Goal: Task Accomplishment & Management: Use online tool/utility

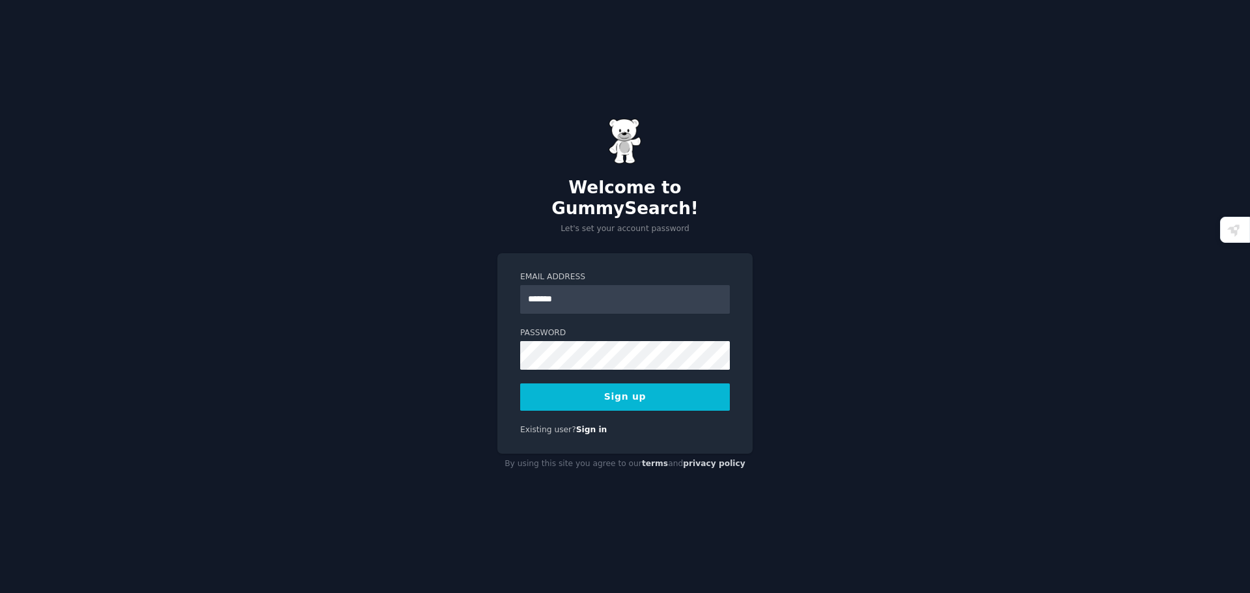
type input "**********"
click at [891, 319] on div "**********" at bounding box center [625, 296] width 1250 height 593
drag, startPoint x: 940, startPoint y: 255, endPoint x: 914, endPoint y: 260, distance: 26.4
click at [940, 255] on div "**********" at bounding box center [625, 296] width 1250 height 593
click at [574, 384] on button "Sign up" at bounding box center [625, 396] width 210 height 27
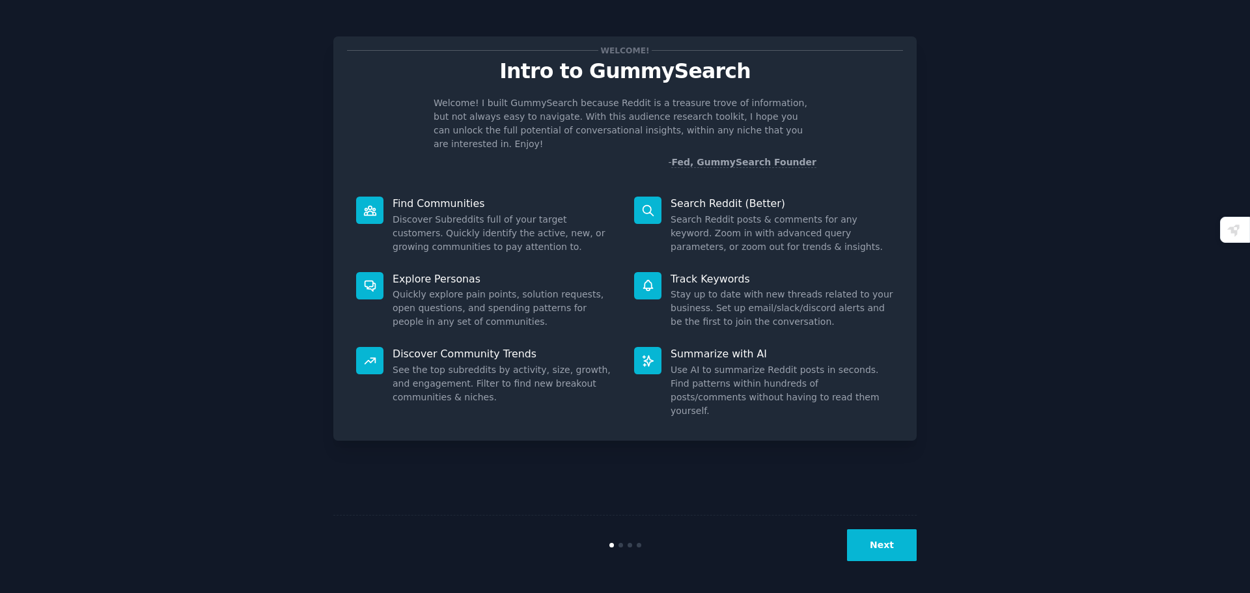
click at [544, 122] on p "Welcome! I built GummySearch because Reddit is a treasure trove of information,…" at bounding box center [625, 123] width 383 height 55
click at [896, 544] on button "Next" at bounding box center [882, 545] width 70 height 32
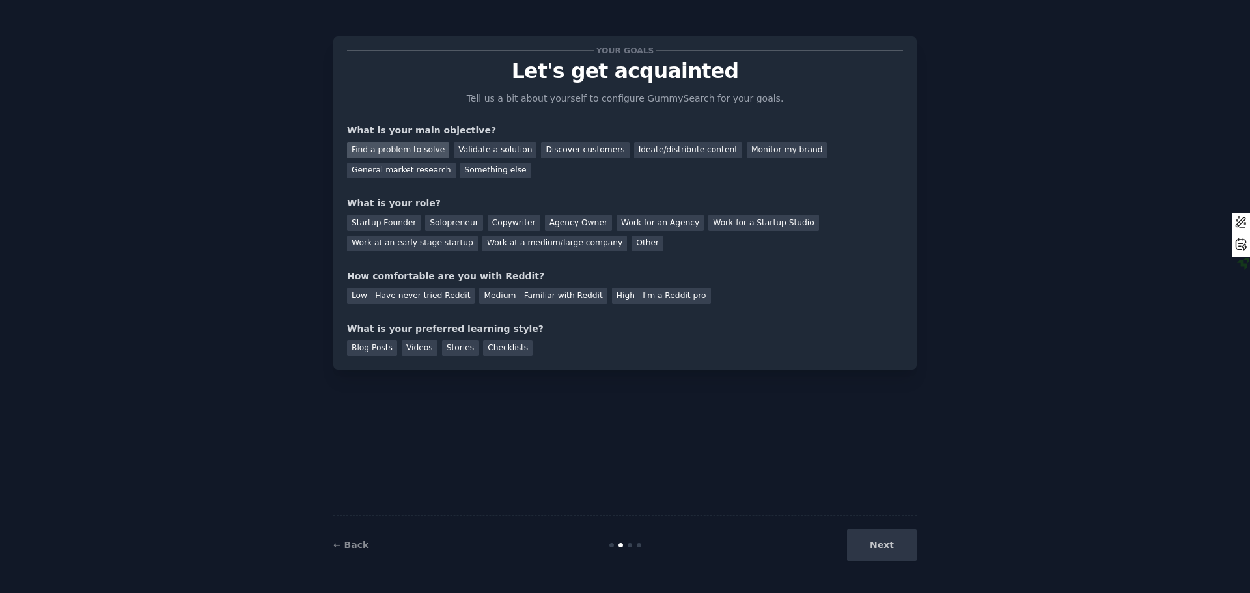
click at [416, 152] on div "Find a problem to solve" at bounding box center [398, 150] width 102 height 16
click at [456, 163] on div "General market research" at bounding box center [401, 171] width 109 height 16
click at [374, 223] on div "Startup Founder" at bounding box center [384, 223] width 74 height 16
click at [425, 225] on div "Solopreneur" at bounding box center [453, 223] width 57 height 16
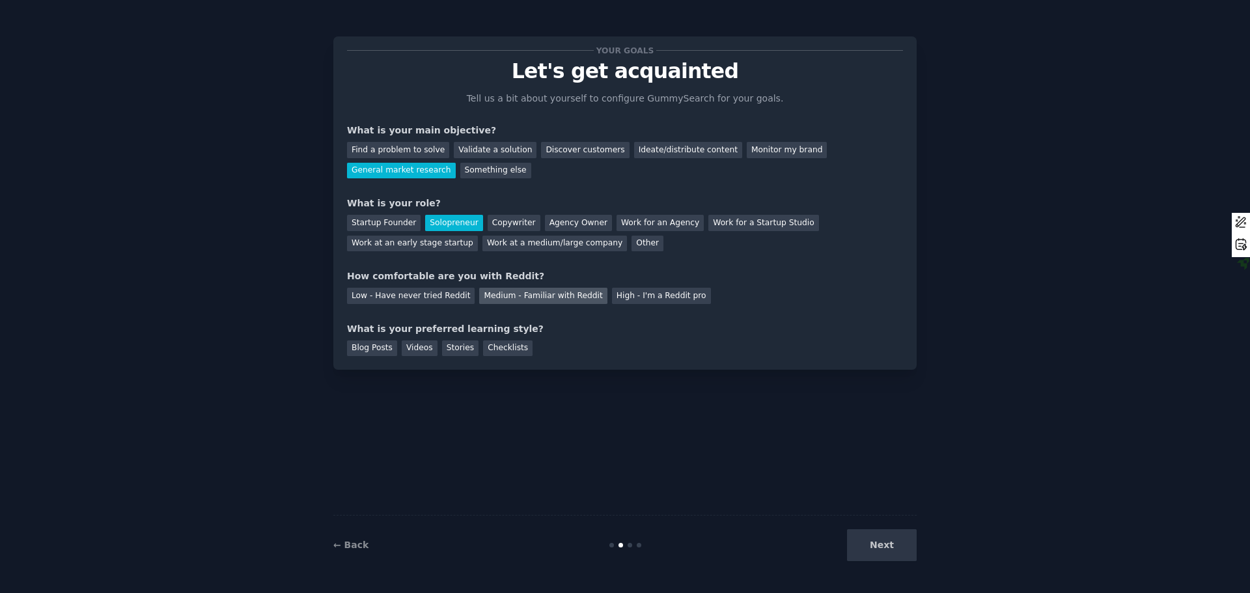
click at [550, 300] on div "Medium - Familiar with Reddit" at bounding box center [543, 296] width 128 height 16
click at [869, 280] on div "How comfortable are you with Reddit?" at bounding box center [625, 277] width 556 height 14
click at [380, 349] on div "Blog Posts" at bounding box center [372, 348] width 50 height 16
click at [442, 350] on div "Stories" at bounding box center [460, 348] width 36 height 16
click at [797, 277] on div "How comfortable are you with Reddit?" at bounding box center [625, 277] width 556 height 14
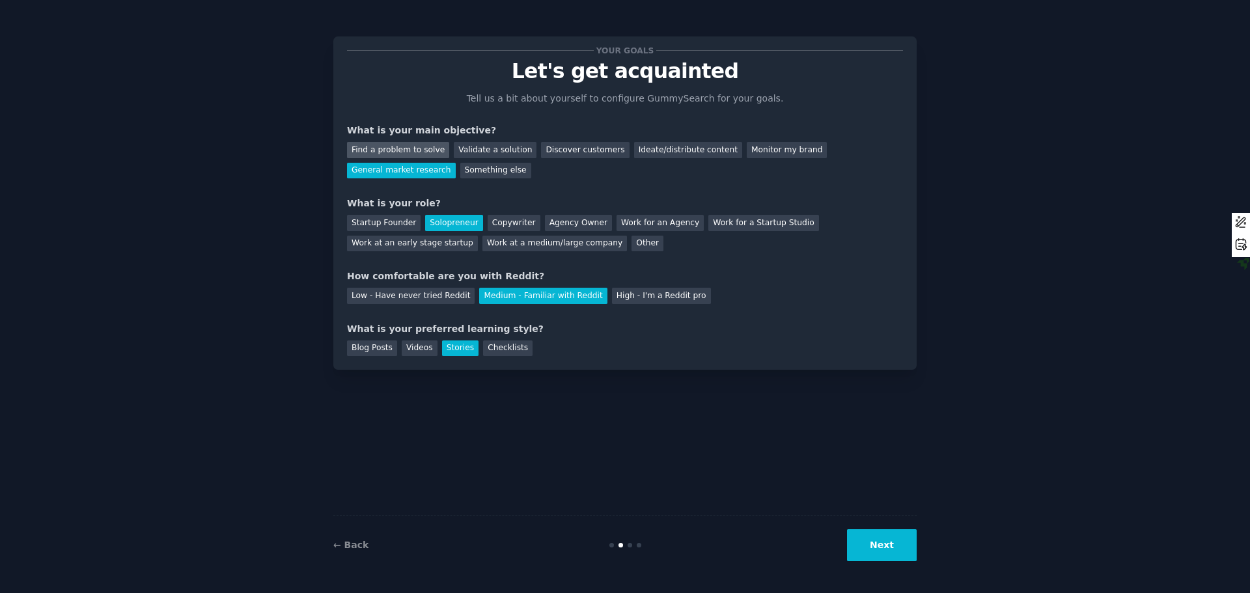
click at [423, 153] on div "Find a problem to solve" at bounding box center [398, 150] width 102 height 16
click at [782, 286] on div "Low - Have never tried Reddit Medium - Familiar with Reddit High - I'm a Reddit…" at bounding box center [625, 293] width 556 height 21
click at [876, 547] on button "Next" at bounding box center [882, 545] width 70 height 32
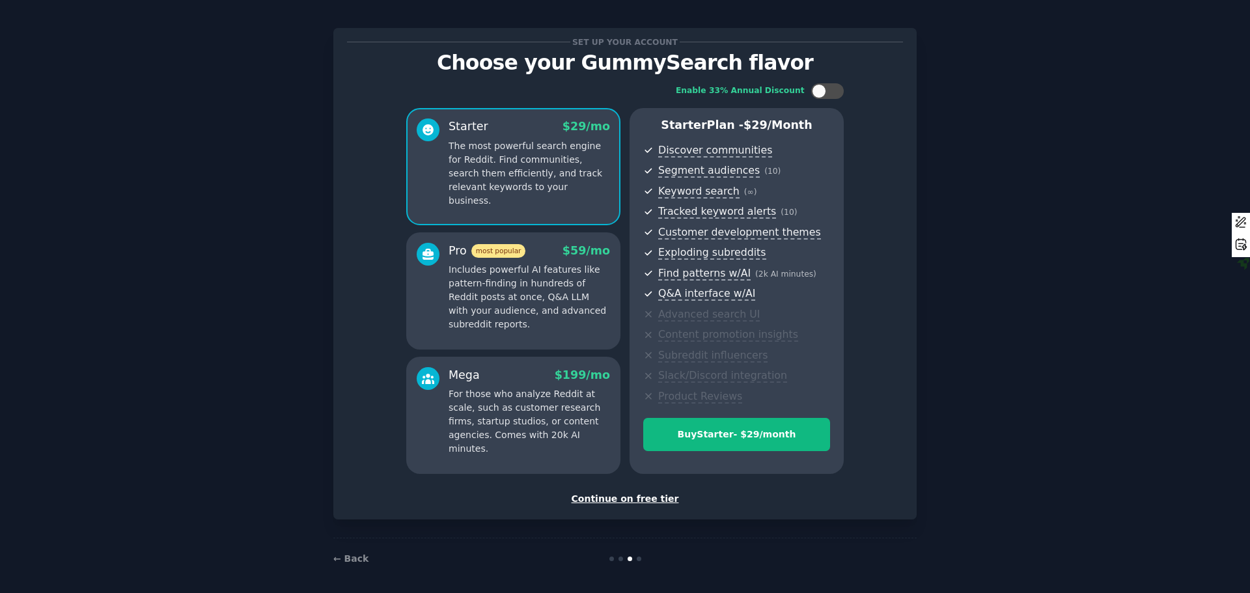
scroll to position [13, 0]
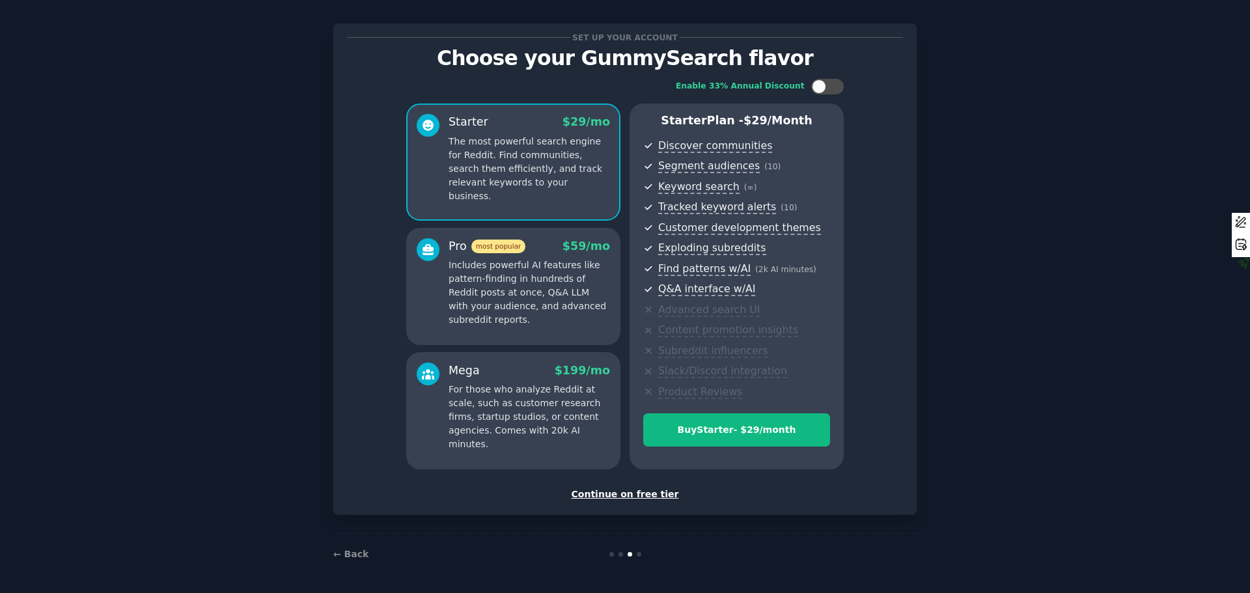
click at [622, 496] on div "Continue on free tier" at bounding box center [625, 495] width 556 height 14
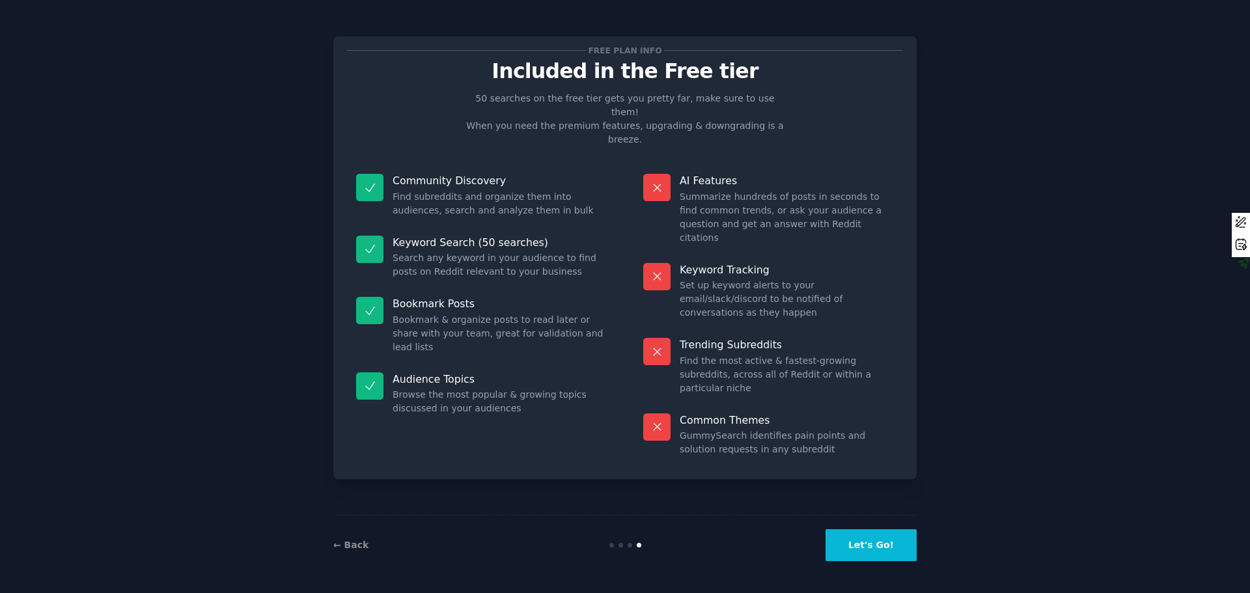
click at [879, 545] on button "Let's Go!" at bounding box center [870, 545] width 91 height 32
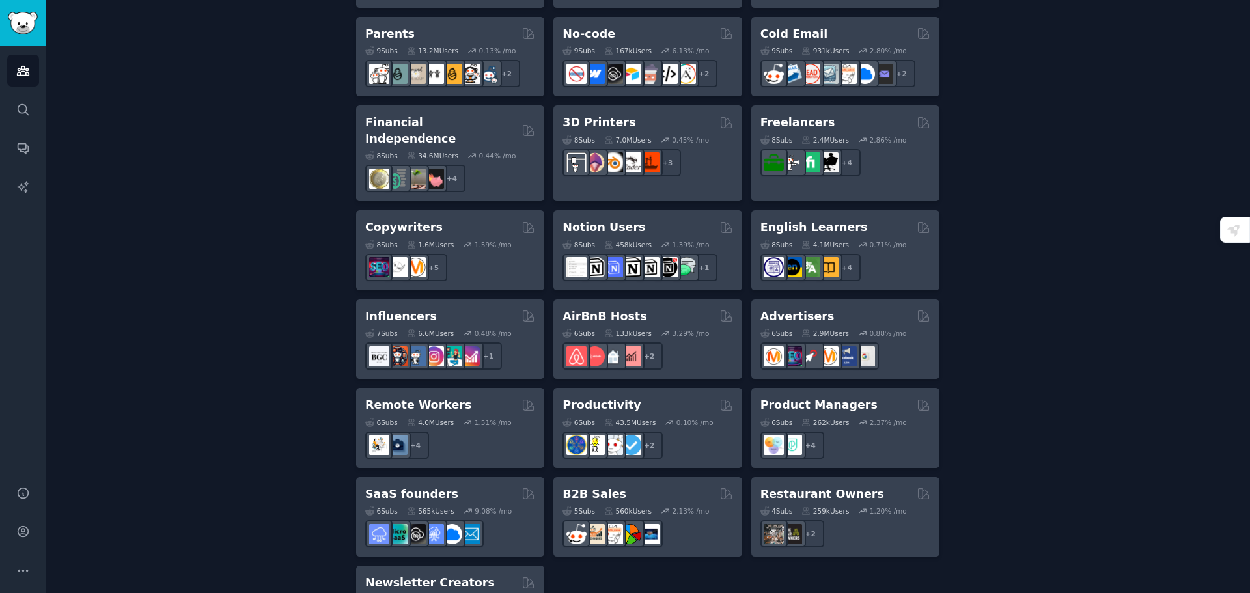
scroll to position [909, 0]
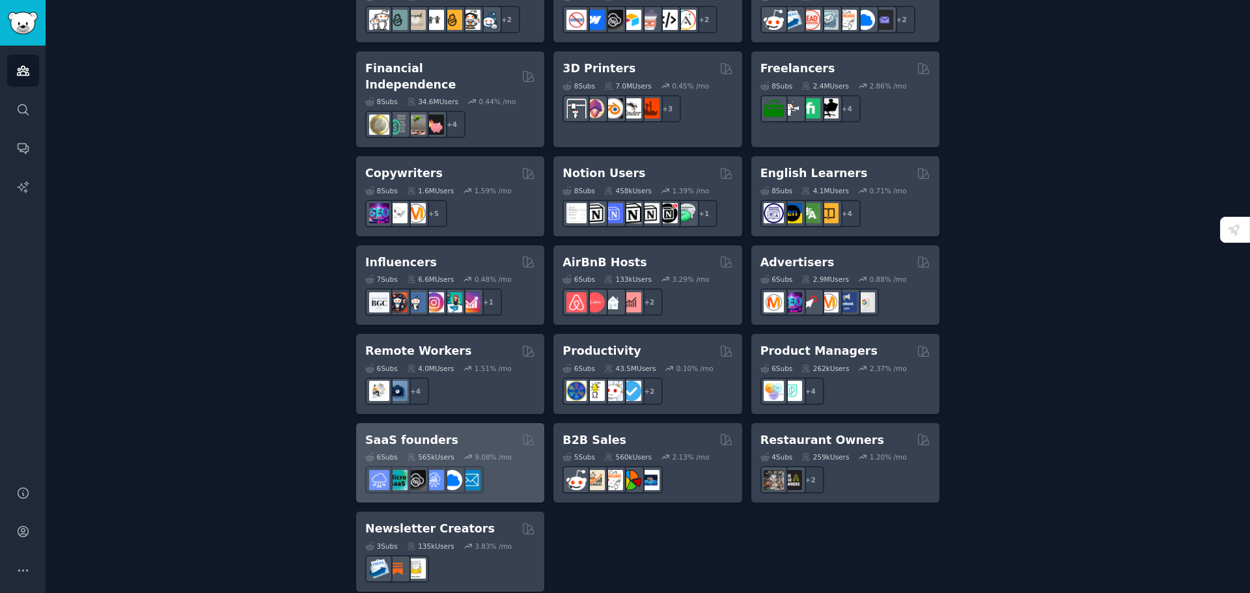
click at [437, 432] on h2 "SaaS founders" at bounding box center [411, 440] width 93 height 16
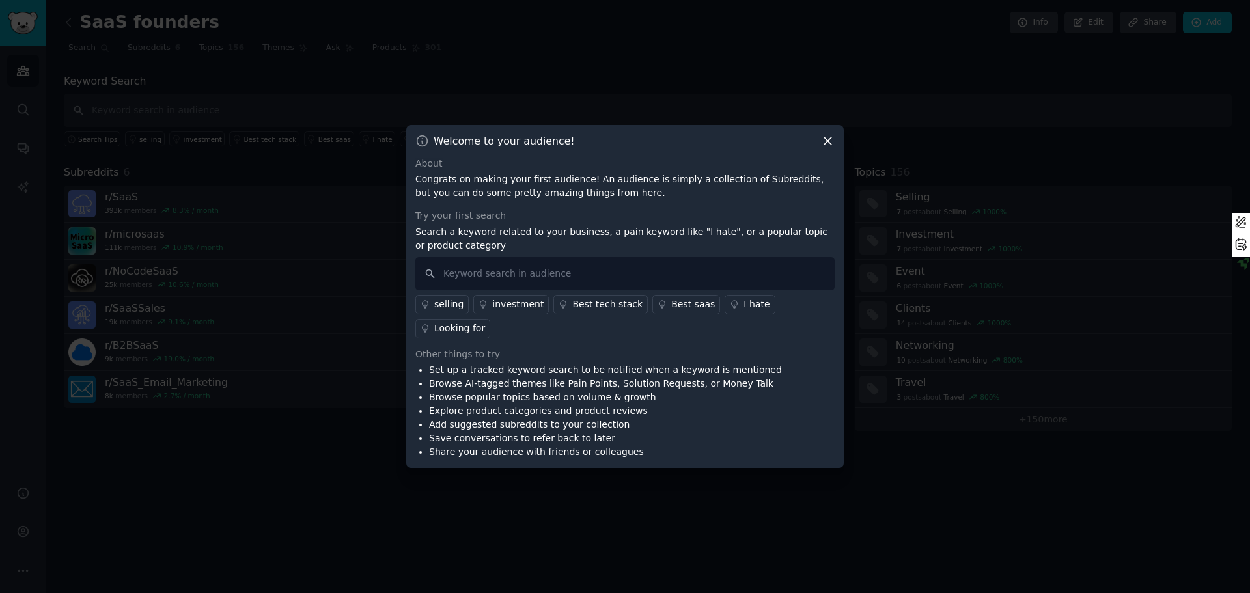
click at [676, 311] on div "Best saas" at bounding box center [693, 304] width 44 height 14
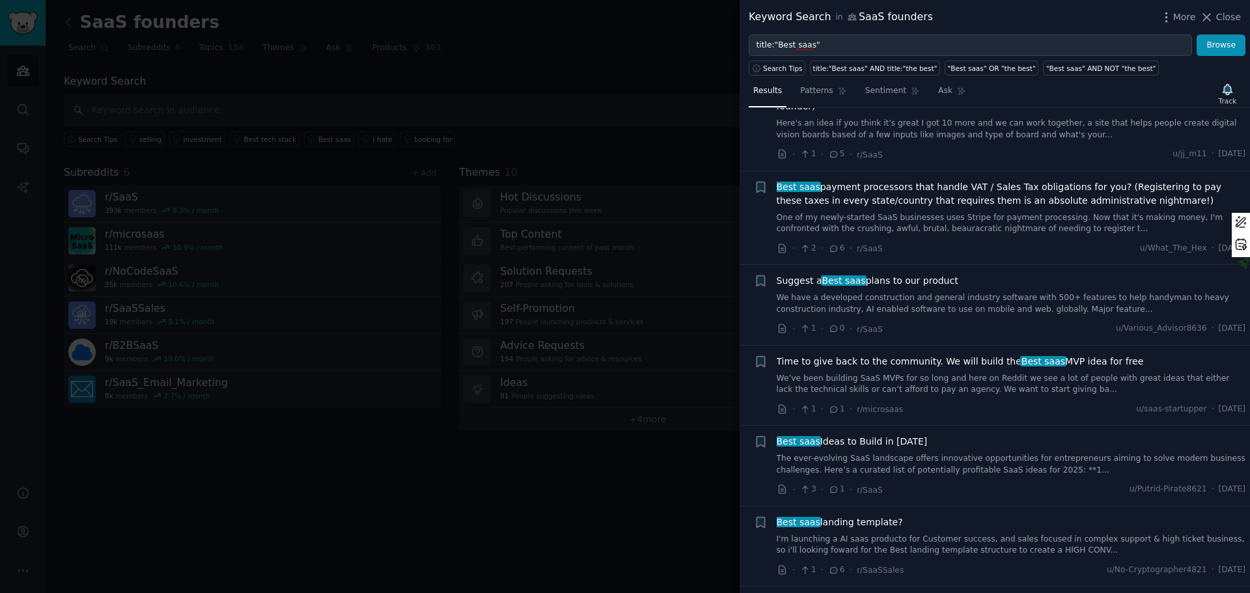
scroll to position [1823, 0]
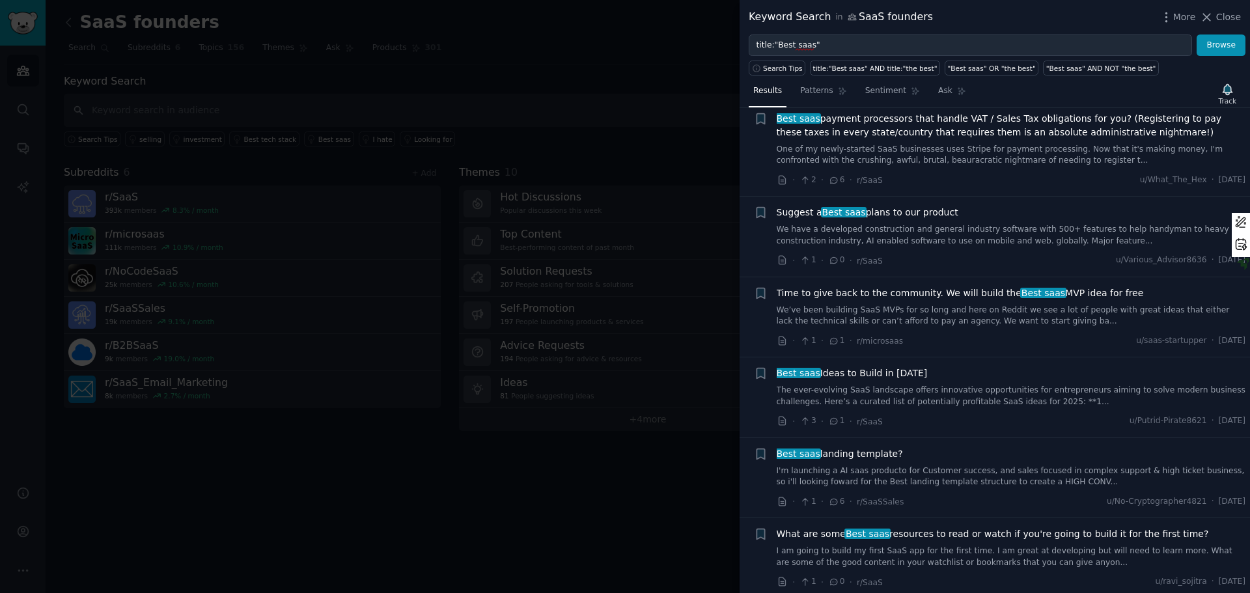
click at [408, 441] on div at bounding box center [625, 296] width 1250 height 593
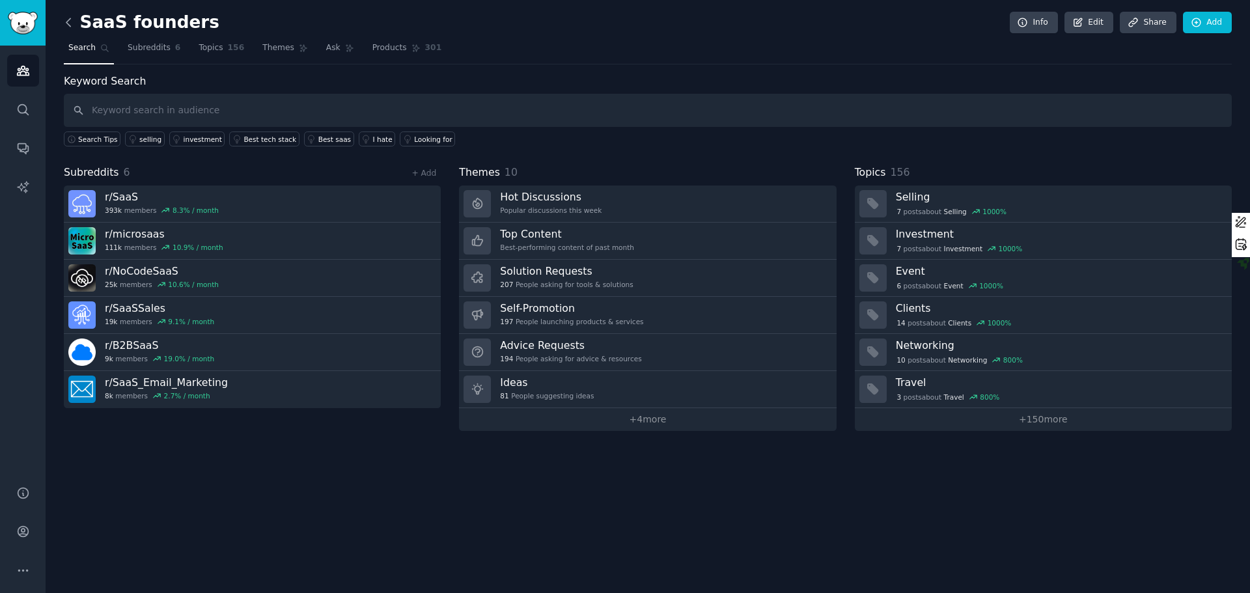
click at [66, 18] on icon at bounding box center [69, 23] width 14 height 14
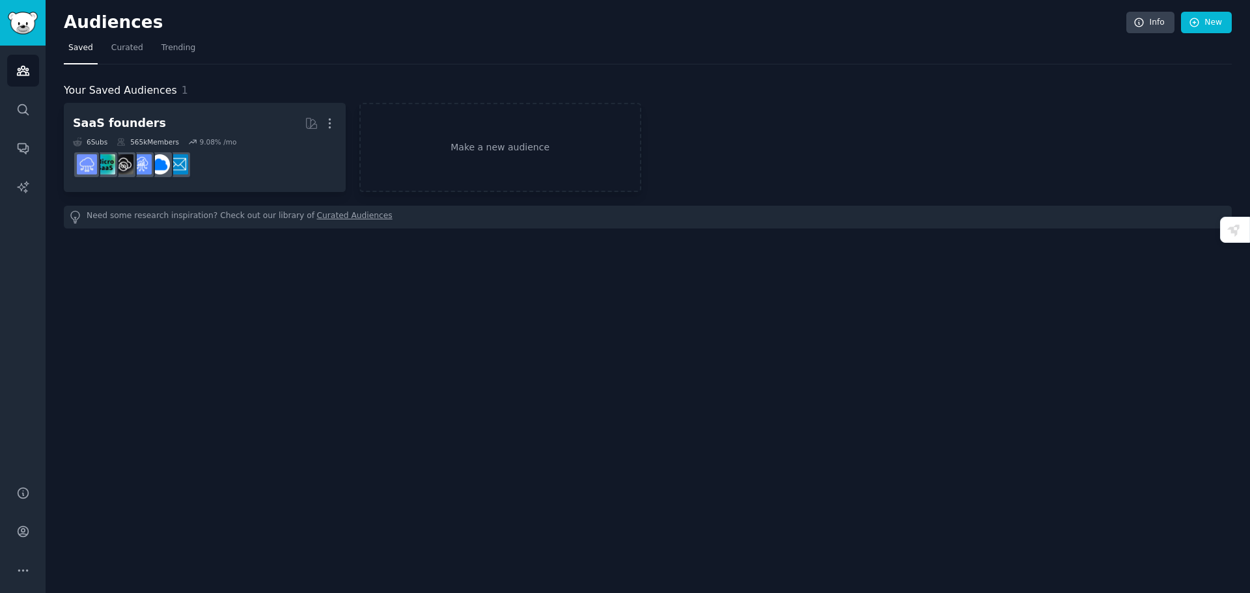
click at [66, 18] on h2 "Audiences" at bounding box center [595, 22] width 1062 height 21
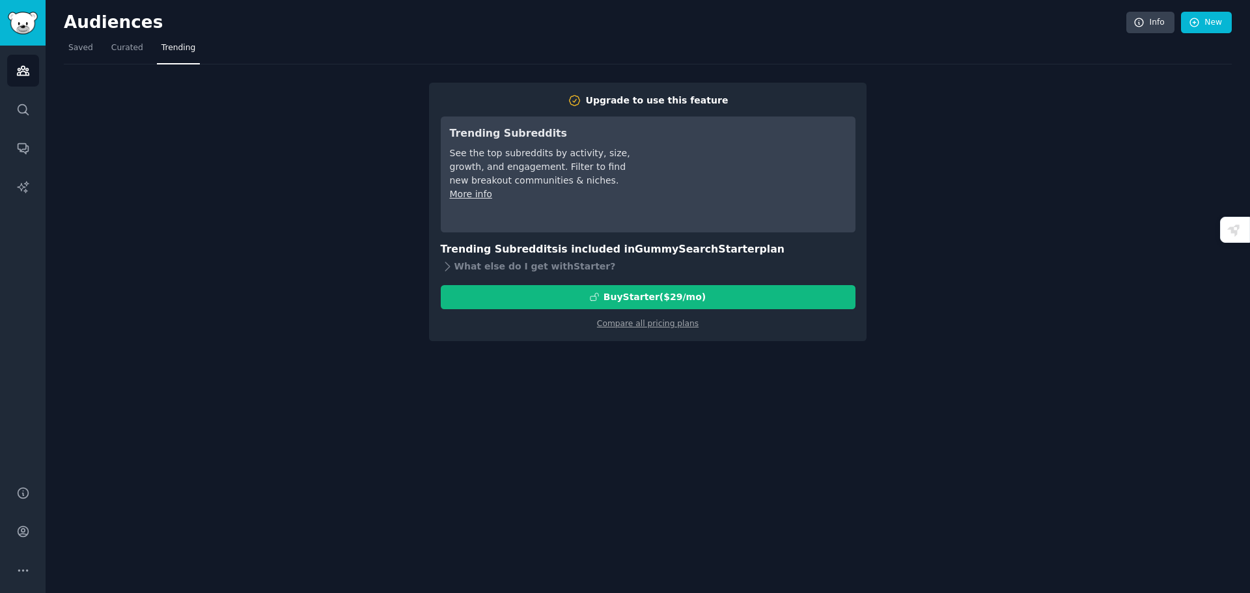
click at [131, 64] on div "Upgrade to use this feature Trending Subreddits See the top subreddits by activ…" at bounding box center [648, 202] width 1168 height 277
click at [130, 51] on span "Curated" at bounding box center [127, 48] width 32 height 12
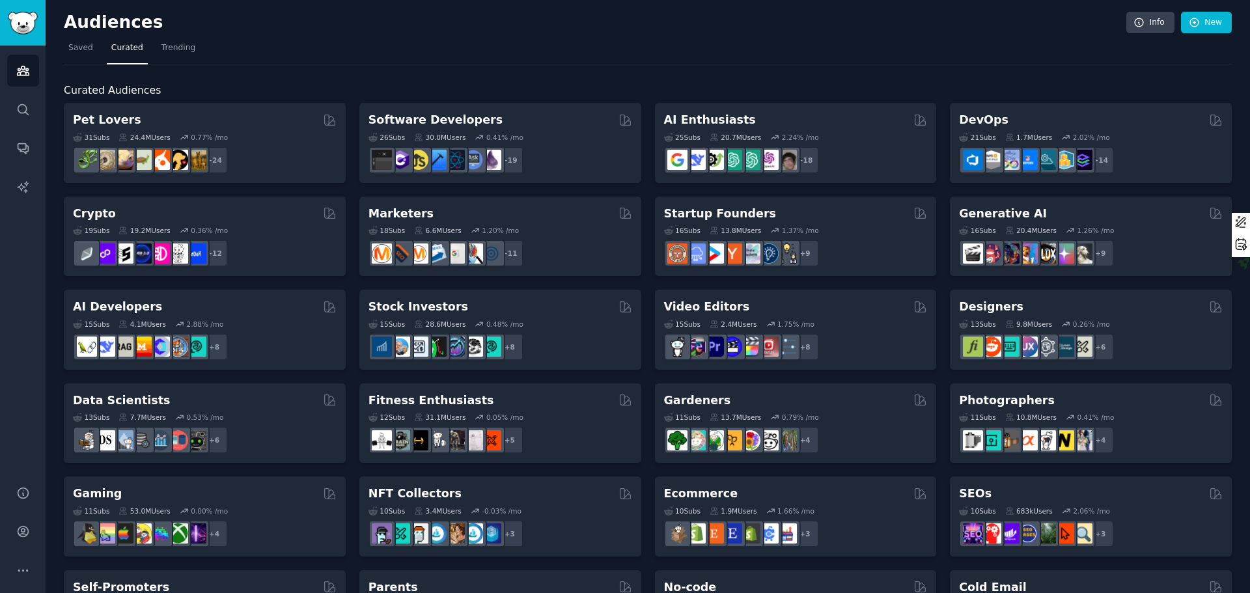
click at [343, 38] on nav "Saved Curated Trending" at bounding box center [648, 51] width 1168 height 27
click at [588, 61] on nav "Saved Curated Trending" at bounding box center [648, 51] width 1168 height 27
click at [20, 523] on link "Account" at bounding box center [23, 532] width 32 height 32
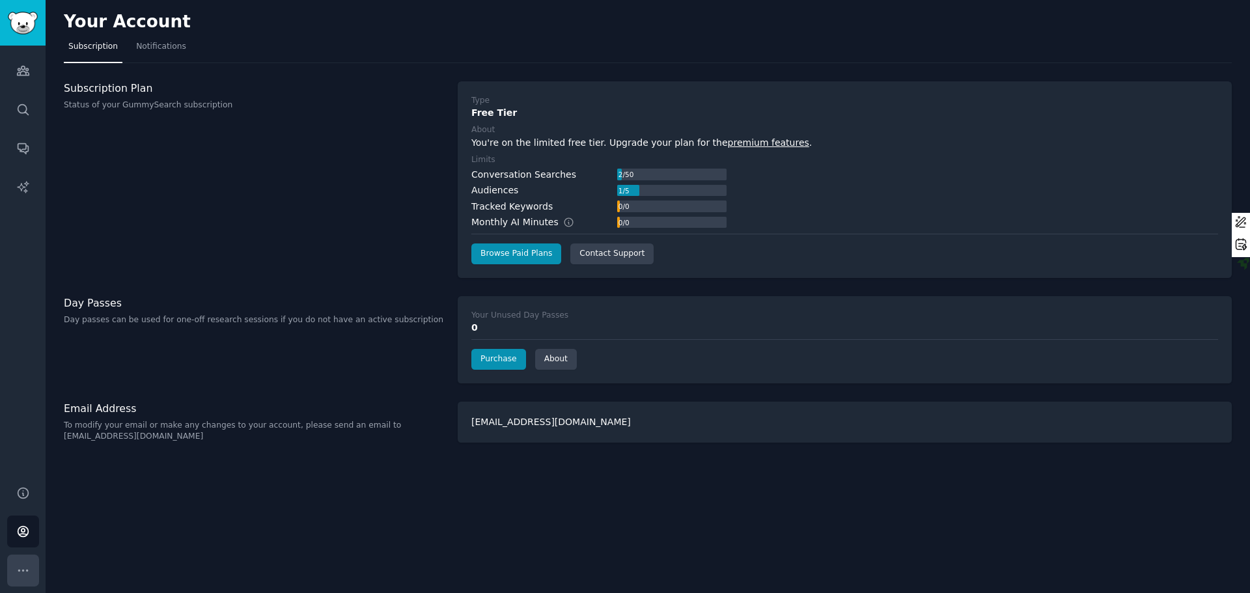
click at [30, 558] on button "More" at bounding box center [23, 571] width 32 height 32
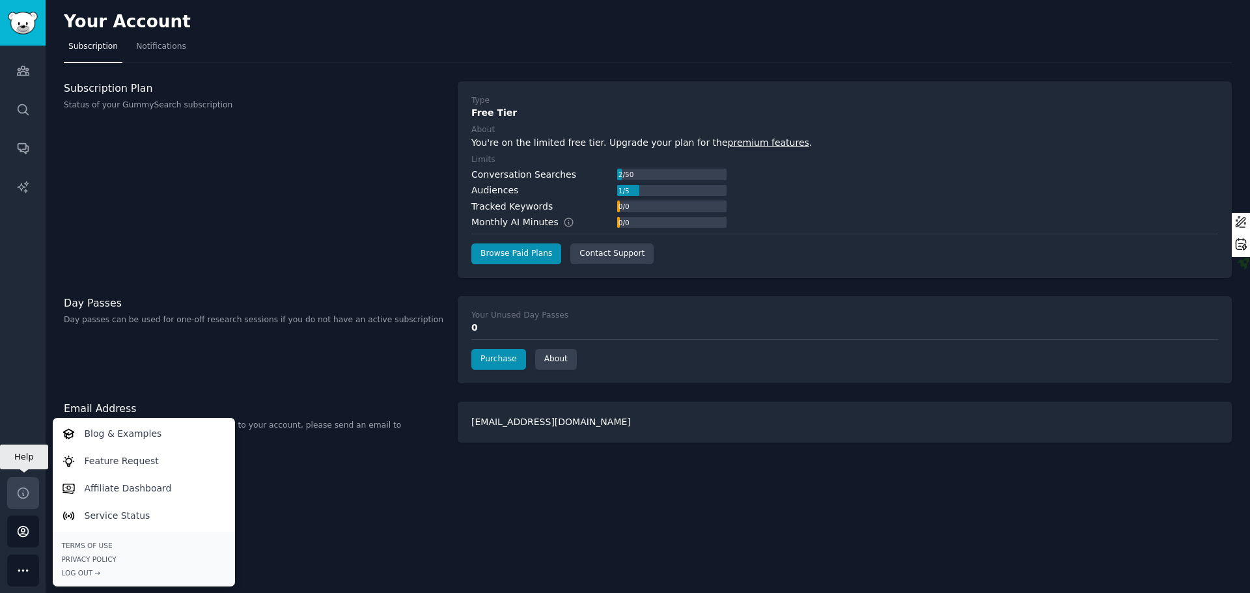
click at [23, 499] on icon "Sidebar" at bounding box center [23, 493] width 14 height 14
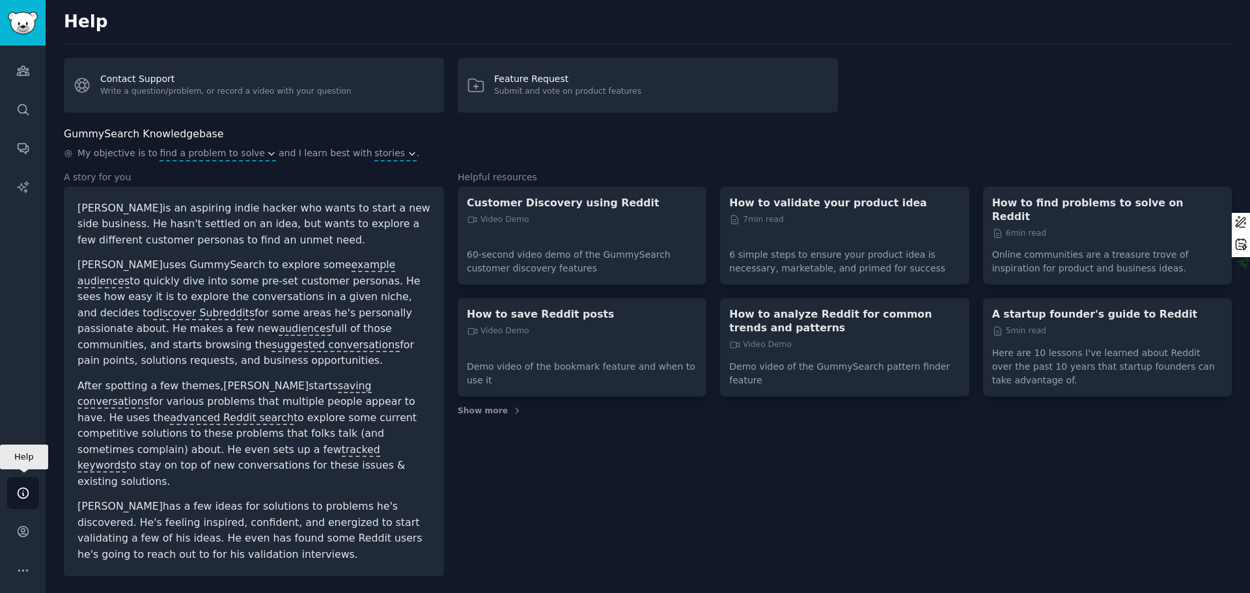
click at [23, 499] on icon "Sidebar" at bounding box center [23, 493] width 14 height 14
click at [2, 275] on div "Audiences Search Conversations AI Reports" at bounding box center [23, 258] width 46 height 424
click at [28, 292] on div "Audiences Search Conversations AI Reports" at bounding box center [23, 258] width 46 height 424
click at [27, 16] on img "Sidebar" at bounding box center [23, 23] width 30 height 23
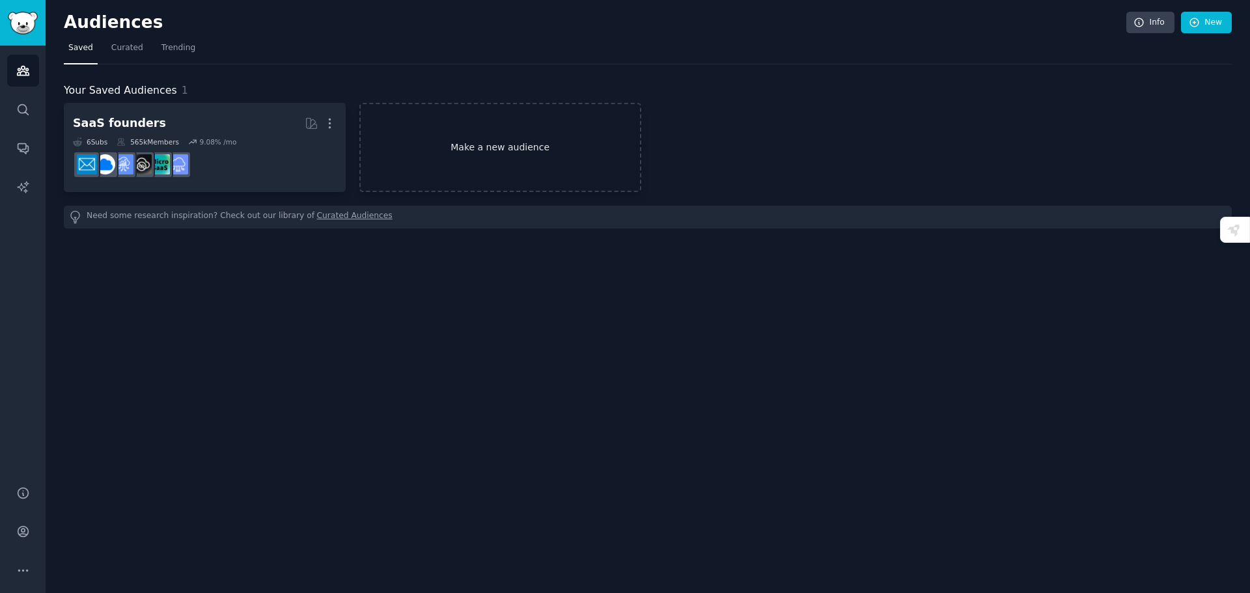
click at [568, 162] on link "Make a new audience" at bounding box center [500, 147] width 282 height 89
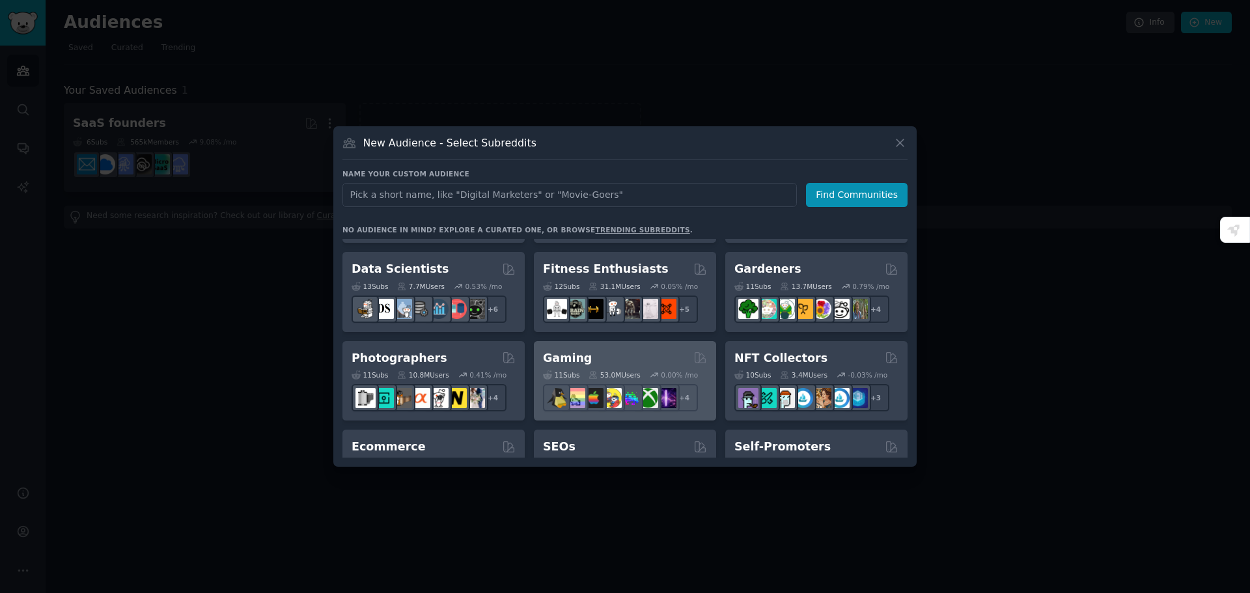
scroll to position [325, 0]
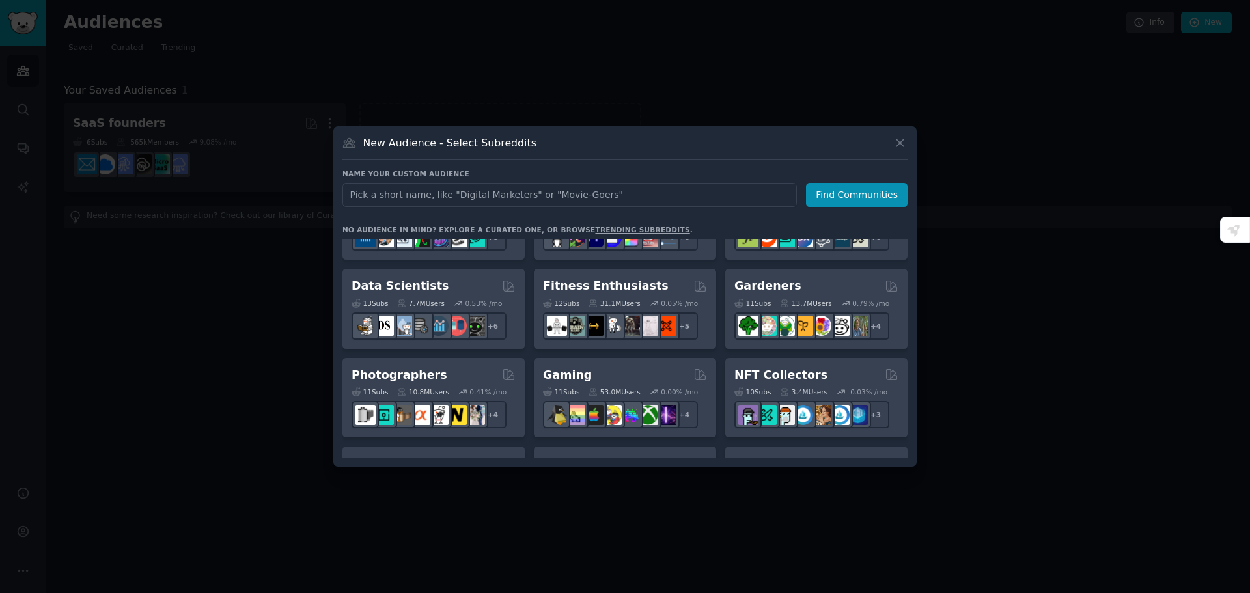
click at [995, 223] on div at bounding box center [625, 296] width 1250 height 593
